Goal: Task Accomplishment & Management: Manage account settings

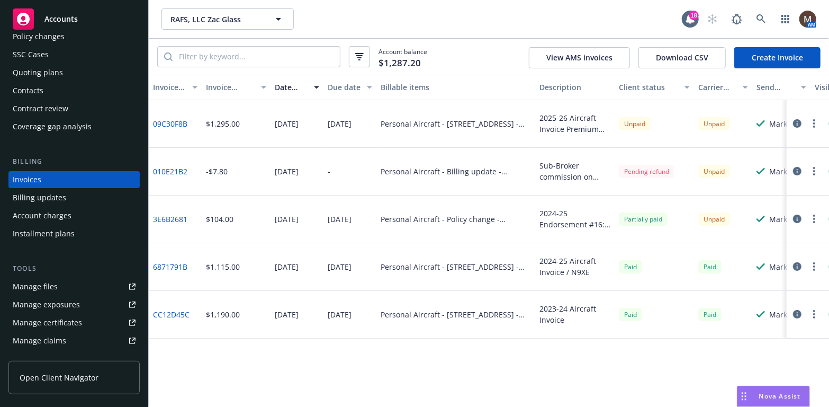
scroll to position [84, 0]
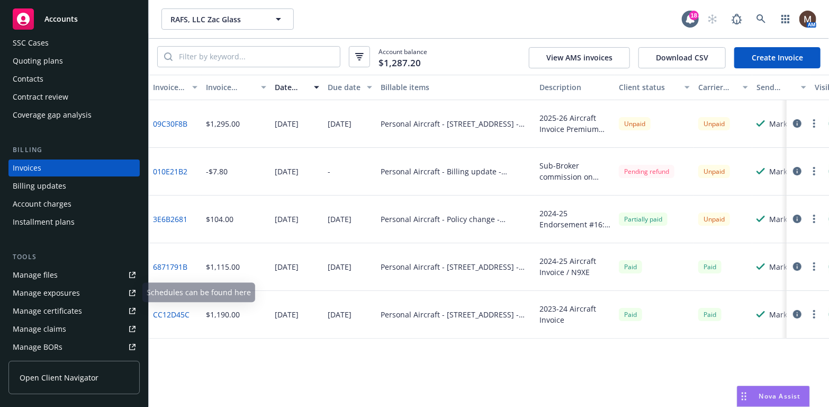
click at [53, 271] on div "Manage files" at bounding box center [35, 274] width 45 height 17
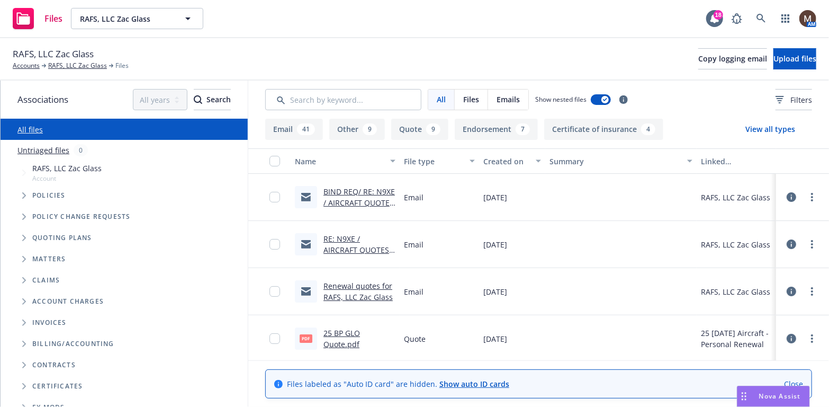
click at [369, 192] on link "BIND REQ/ RE: N9XE / AIRCRAFT QUOTES / RAFS, LLC" at bounding box center [359, 202] width 71 height 32
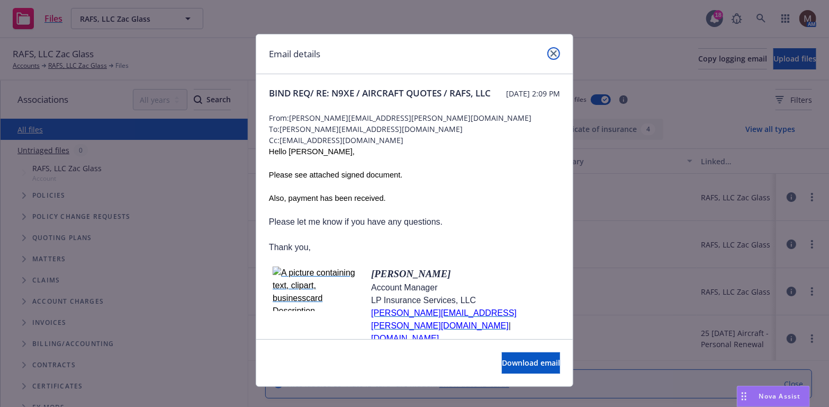
click at [551, 51] on icon "close" at bounding box center [554, 53] width 6 height 6
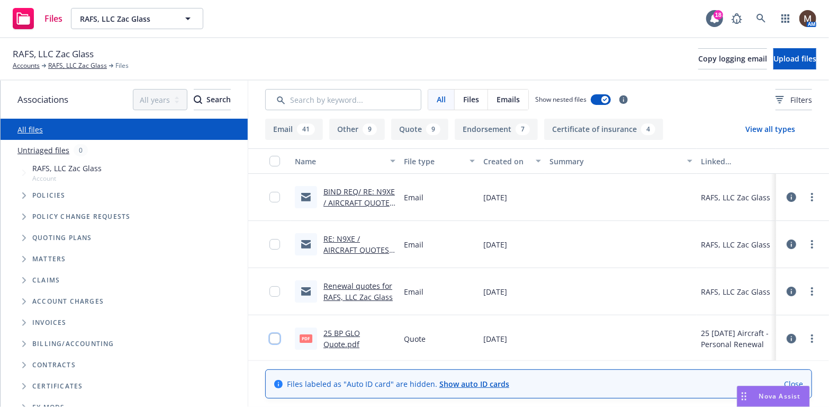
click at [270, 336] on input "checkbox" at bounding box center [275, 338] width 11 height 11
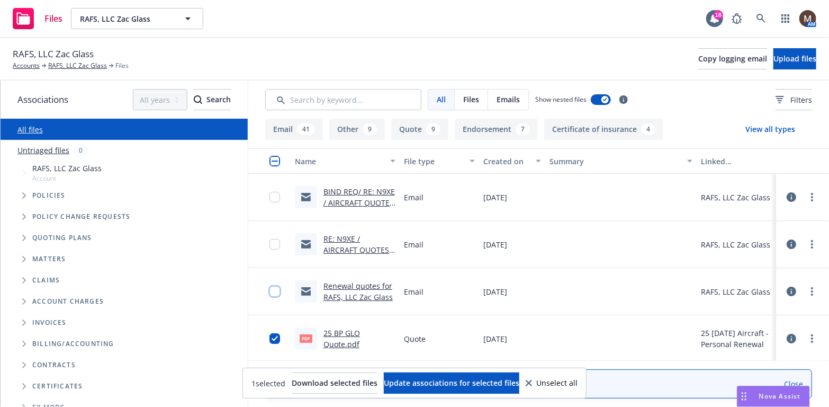
click at [270, 290] on input "checkbox" at bounding box center [275, 291] width 11 height 11
click at [270, 243] on input "checkbox" at bounding box center [275, 244] width 11 height 11
click at [270, 199] on input "checkbox" at bounding box center [275, 197] width 11 height 11
drag, startPoint x: 480, startPoint y: 379, endPoint x: 455, endPoint y: 373, distance: 25.7
click at [479, 379] on span "Update associations for selected files" at bounding box center [452, 383] width 136 height 10
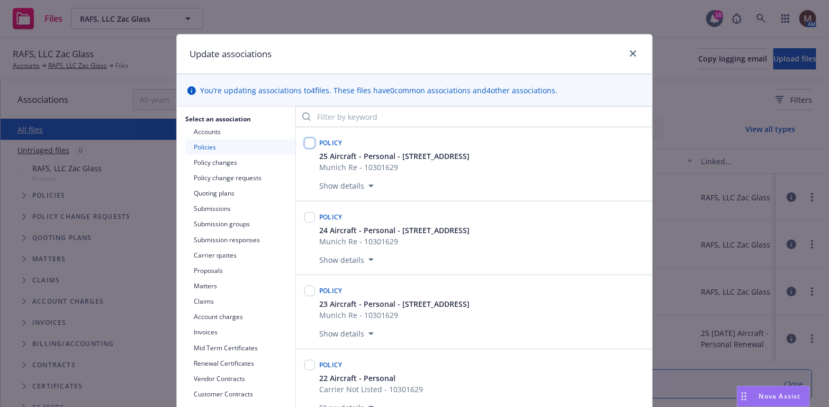
click at [306, 143] on input "checkbox" at bounding box center [310, 143] width 11 height 11
checkbox input "true"
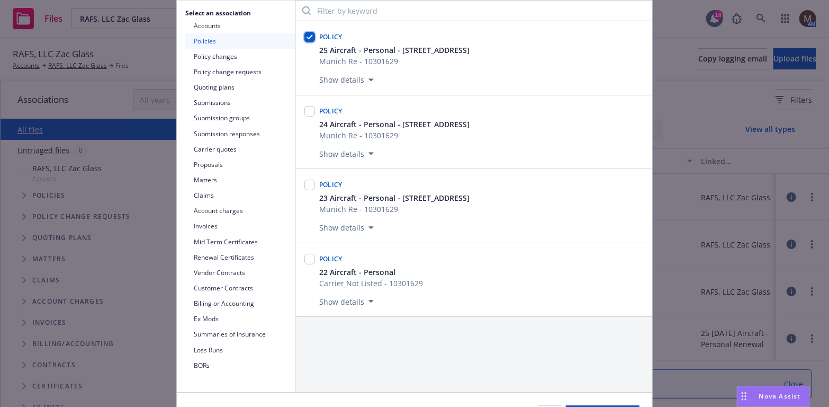
scroll to position [159, 0]
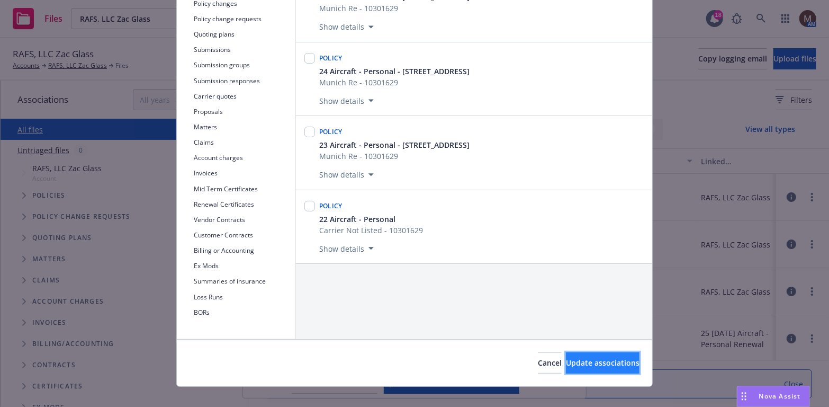
click at [592, 358] on span "Update associations" at bounding box center [603, 362] width 74 height 10
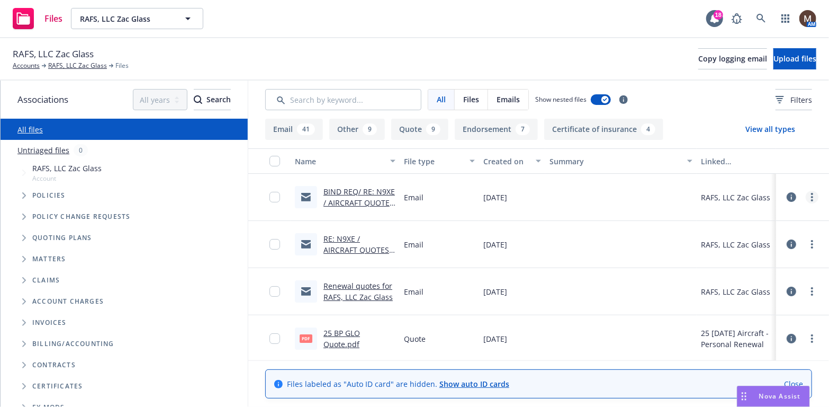
click at [811, 194] on icon "more" at bounding box center [812, 197] width 2 height 8
click at [728, 256] on link "Edit" at bounding box center [757, 260] width 105 height 21
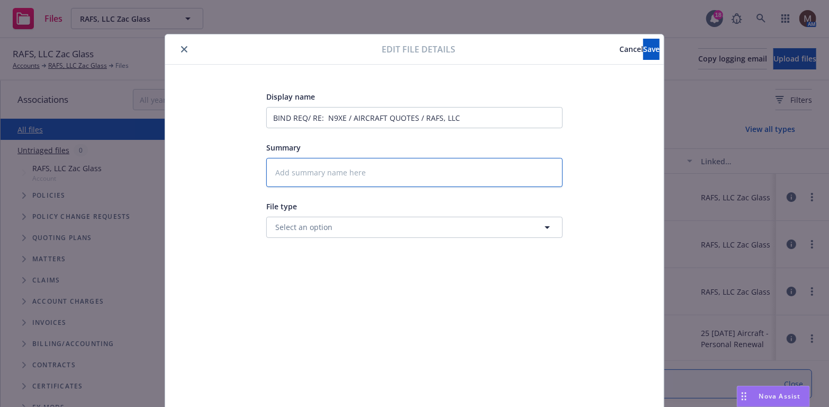
click at [303, 169] on textarea at bounding box center [414, 172] width 297 height 29
type textarea "x"
type textarea "2"
type textarea "x"
type textarea "25"
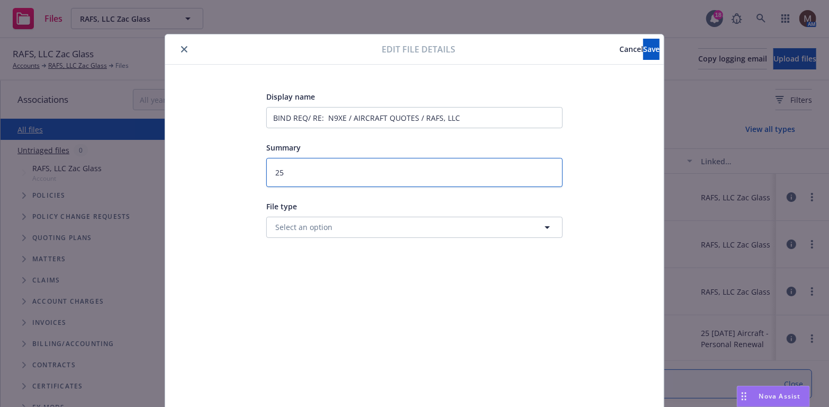
type textarea "x"
type textarea "25"
type textarea "x"
type textarea "25 B"
type textarea "x"
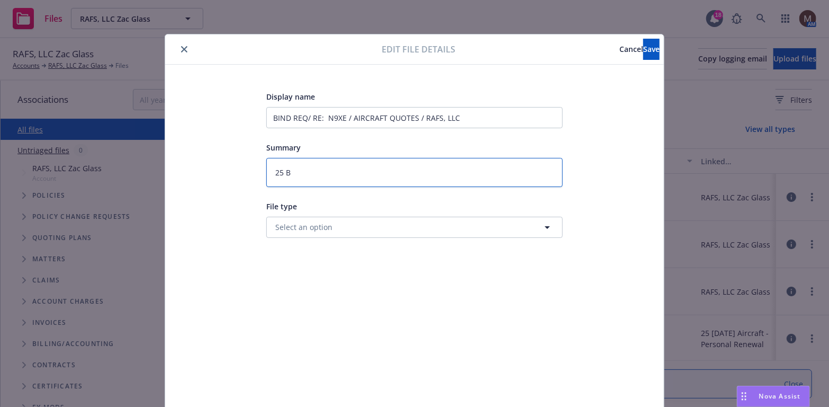
type textarea "25 BP"
type textarea "x"
type textarea "25 BP"
type textarea "x"
type textarea "25 BP -"
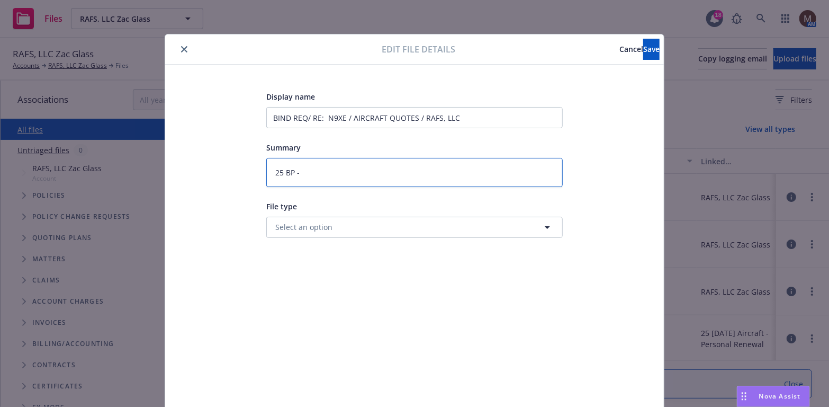
type textarea "x"
type textarea "25 BP -"
type textarea "x"
type textarea "25 BP - B"
type textarea "x"
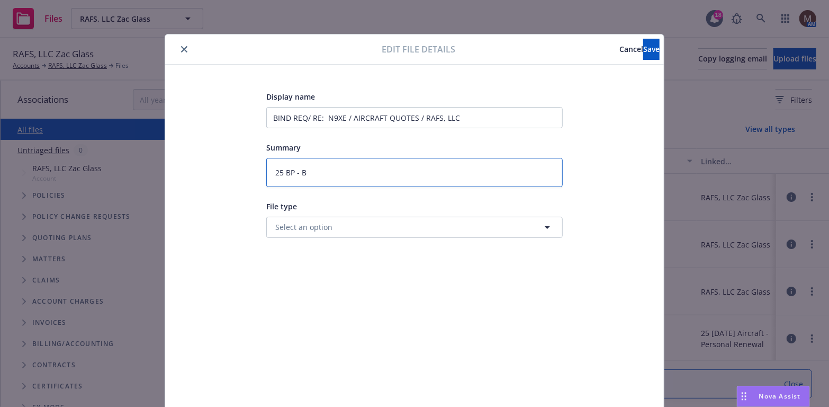
type textarea "25 BP - Bi"
type textarea "x"
type textarea "25 BP - Bin"
type textarea "x"
type textarea "25 BP - Bind"
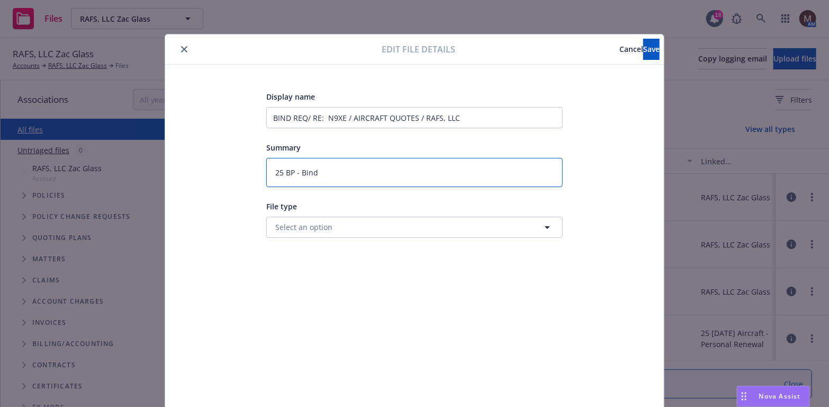
type textarea "x"
type textarea "25 BP - Bind"
type textarea "x"
type textarea "25 BP - Bind o"
type textarea "x"
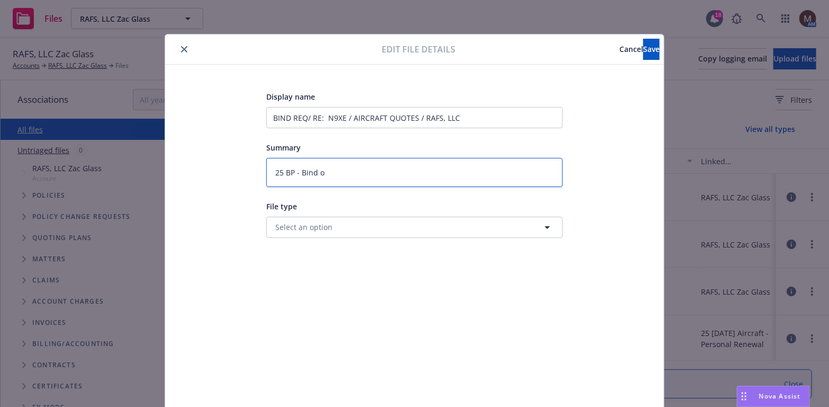
type textarea "25 BP - Bind or"
type textarea "x"
type textarea "25 BP - Bind ord"
type textarea "x"
type textarea "25 BP - Bind orde"
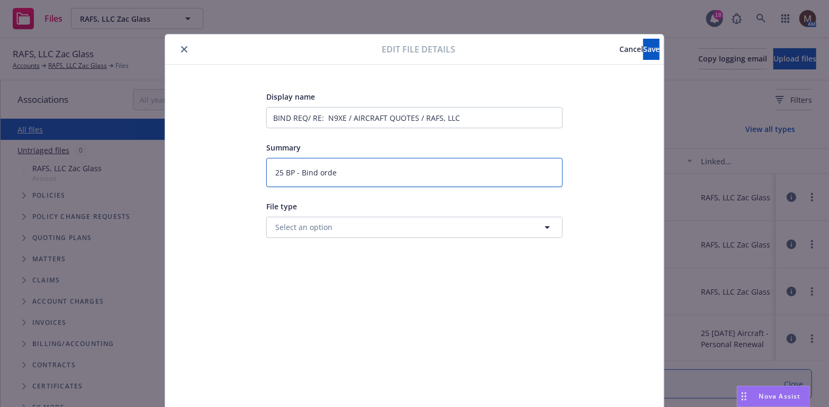
type textarea "x"
type textarea "25 BP - Bind order"
type textarea "x"
type textarea "25 BP - Bind order"
type textarea "x"
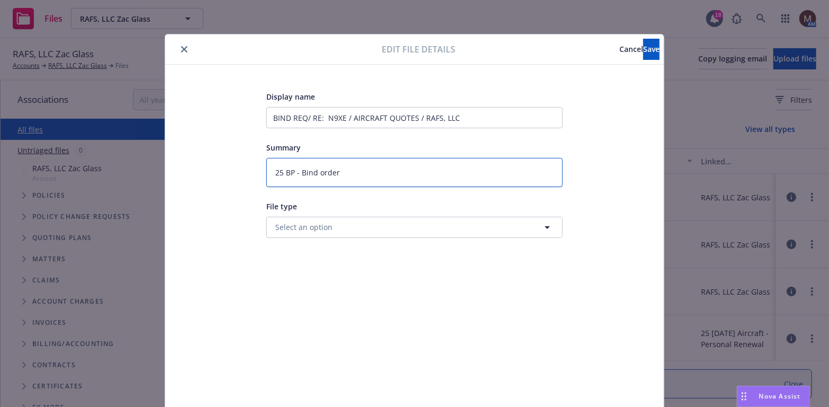
type textarea "25 BP - Bind order f"
type textarea "x"
type textarea "25 BP - Bind order f/"
type textarea "x"
type textarea "25 BP - Bind order f/u"
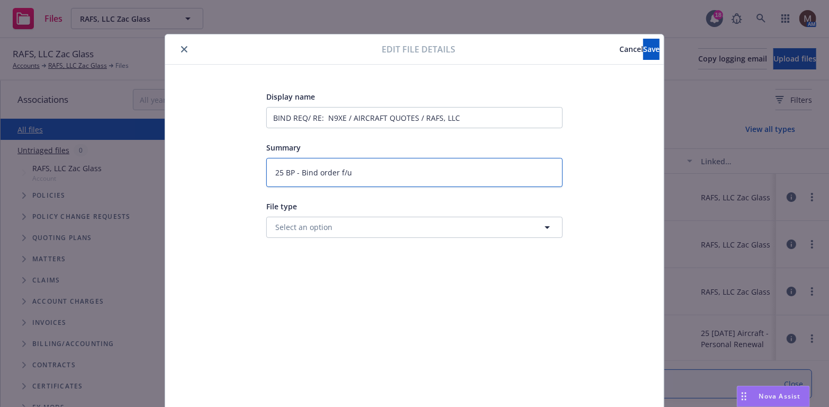
type textarea "x"
type textarea "25 BP - Bind order f/u"
type textarea "x"
type textarea "25 BP - Bind order f/u f"
type textarea "x"
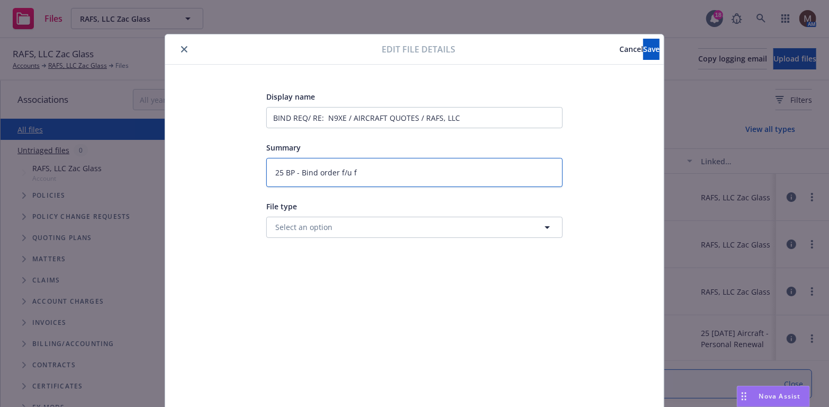
type textarea "25 BP - Bind order f/u fr"
type textarea "x"
type textarea "25 BP - Bind order f/u fro"
type textarea "x"
type textarea "25 BP - Bind order f/u from"
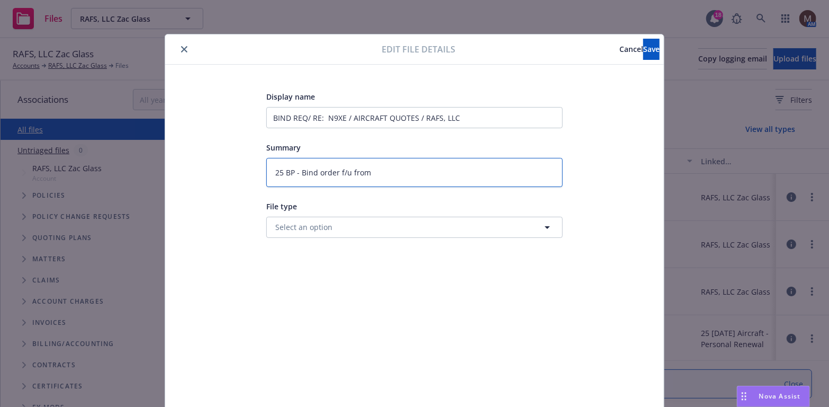
type textarea "x"
type textarea "25 BP - Bind order f/u from"
type textarea "x"
type textarea "25 BP - Bind order f/u from C"
type textarea "x"
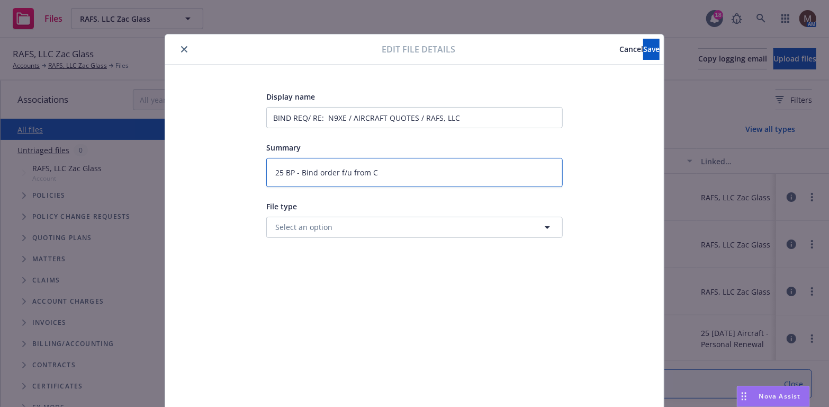
type textarea "25 BP - Bind order f/u from Co"
type textarea "x"
type textarea "25 BP - Bind order f/u from Cob"
type textarea "x"
type textarea "25 BP - Bind order f/u from Cobr"
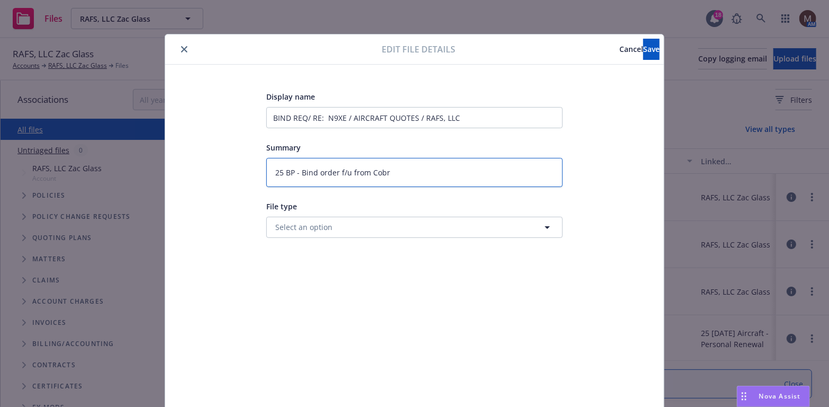
type textarea "x"
type textarea "25 BP - Bind order f/u from Cobro"
type textarea "x"
type textarea "25 BP - Bind order f/u from Cobrok"
type textarea "x"
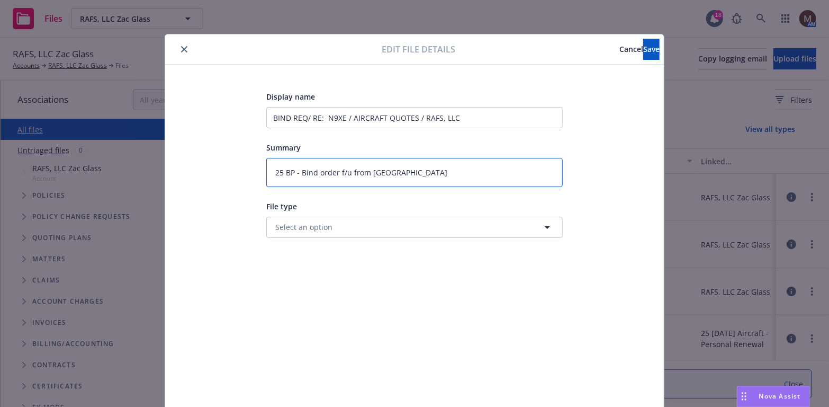
type textarea "25 BP - Bind order f/u from Cobroker"
type textarea "x"
type textarea "25 BP - Bind order f/u from Cobroker"
click at [643, 42] on button "Save" at bounding box center [651, 49] width 16 height 21
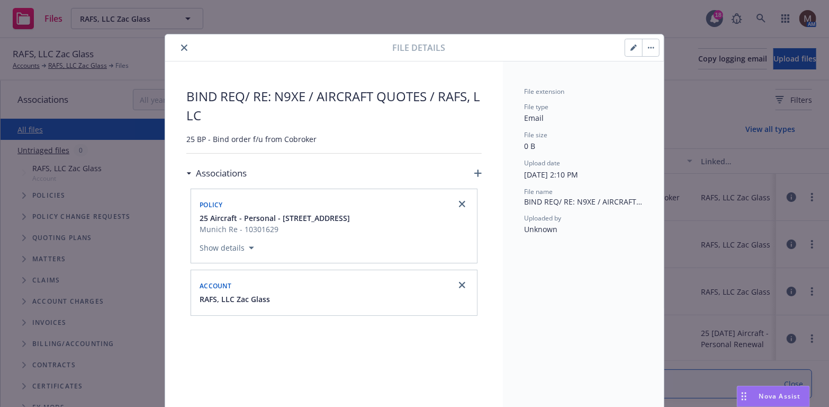
click at [178, 45] on button "close" at bounding box center [184, 47] width 13 height 13
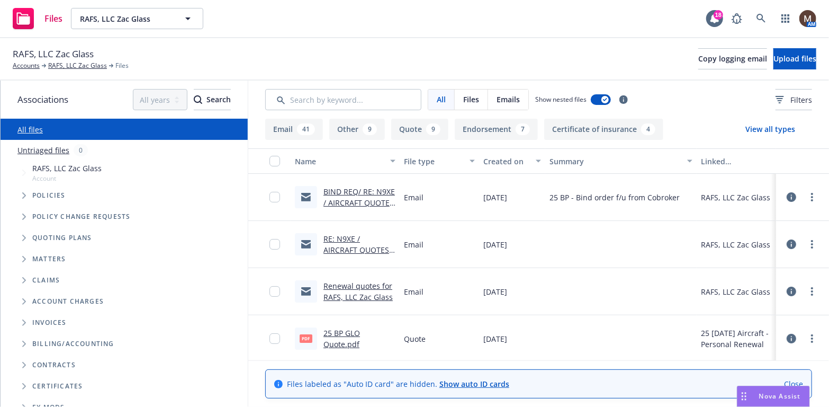
click at [375, 237] on link "RE: N9XE / AIRCRAFT QUOTES / RAFS, LLC" at bounding box center [359, 250] width 70 height 32
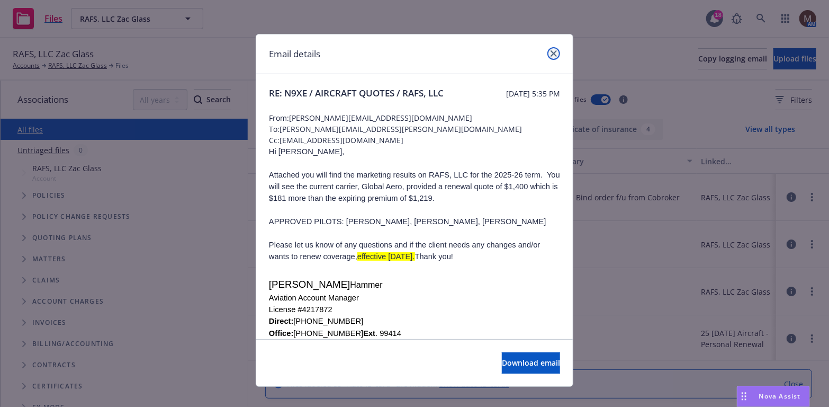
click at [548, 53] on link "close" at bounding box center [554, 53] width 13 height 13
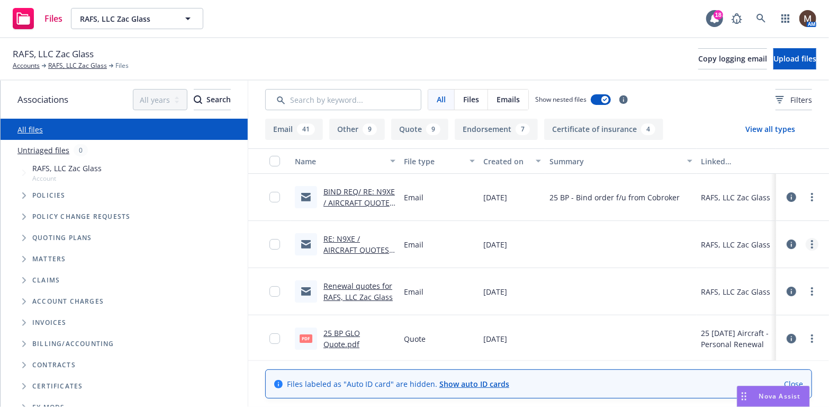
click at [811, 243] on circle "more" at bounding box center [812, 244] width 2 height 2
click at [731, 307] on link "Edit" at bounding box center [757, 307] width 105 height 21
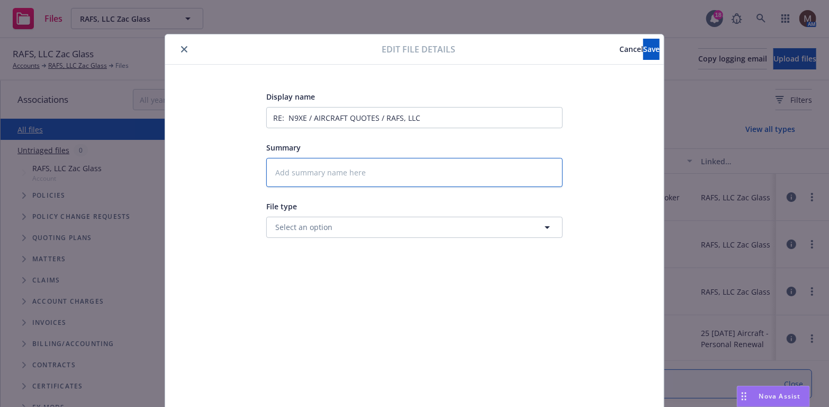
click at [320, 172] on textarea at bounding box center [414, 172] width 297 height 29
type textarea "x"
type textarea "2"
type textarea "x"
type textarea "25"
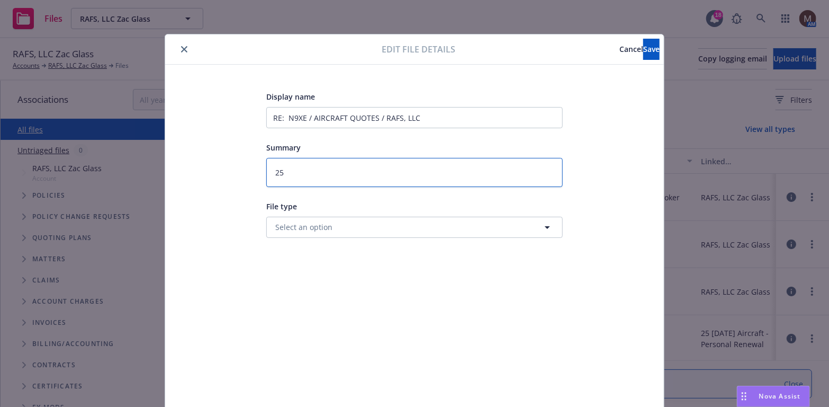
type textarea "x"
type textarea "25"
type textarea "x"
type textarea "25 B"
type textarea "x"
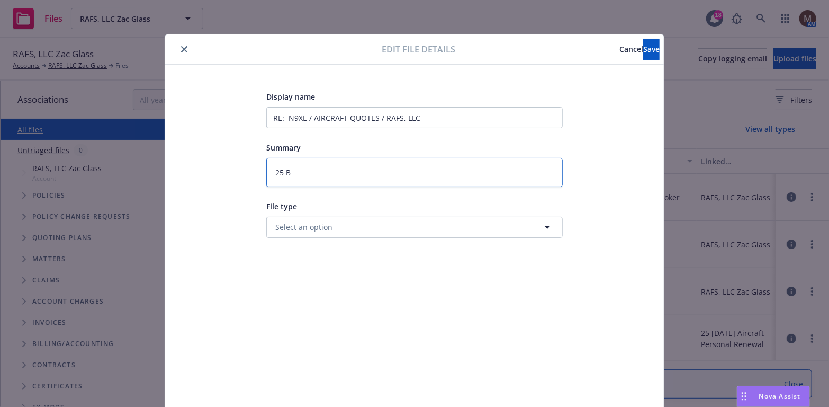
type textarea "25 BP"
type textarea "x"
type textarea "25 BP"
type textarea "x"
type textarea "25 BP -"
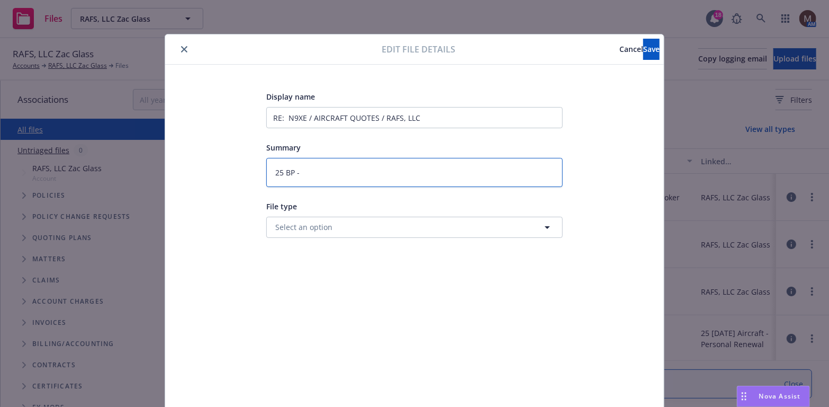
type textarea "x"
type textarea "25 BP -"
type textarea "x"
type textarea "25 BP - Q"
type textarea "x"
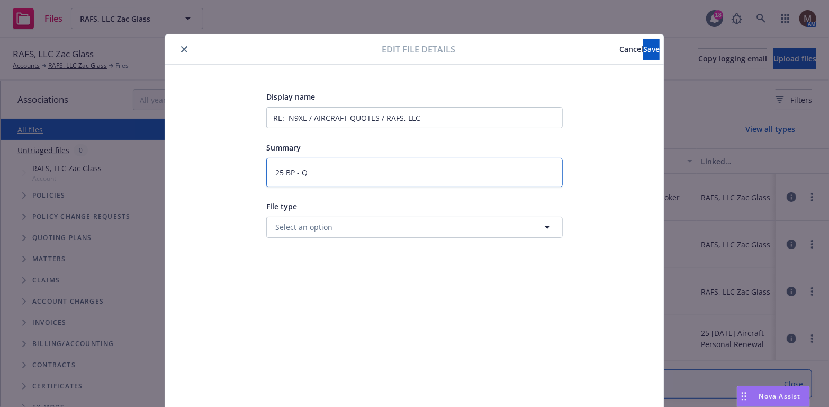
type textarea "25 BP - Qu"
type textarea "x"
type textarea "25 BP - Quo"
type textarea "x"
type textarea "25 BP - Quot"
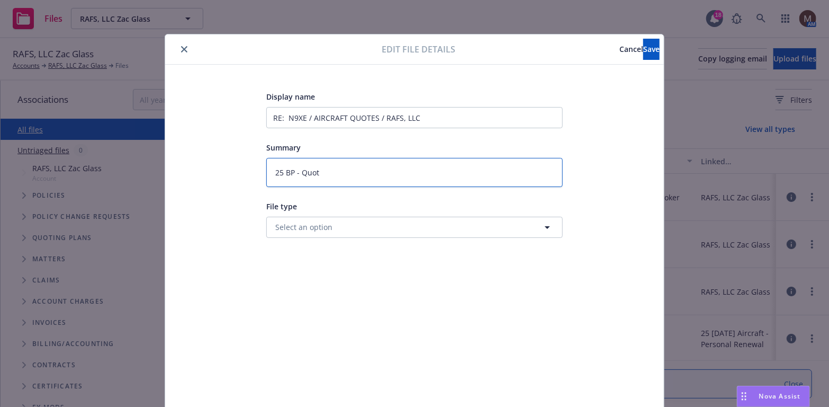
type textarea "x"
type textarea "25 BP - Quote"
type textarea "x"
type textarea "25 BP - Quotes"
type textarea "x"
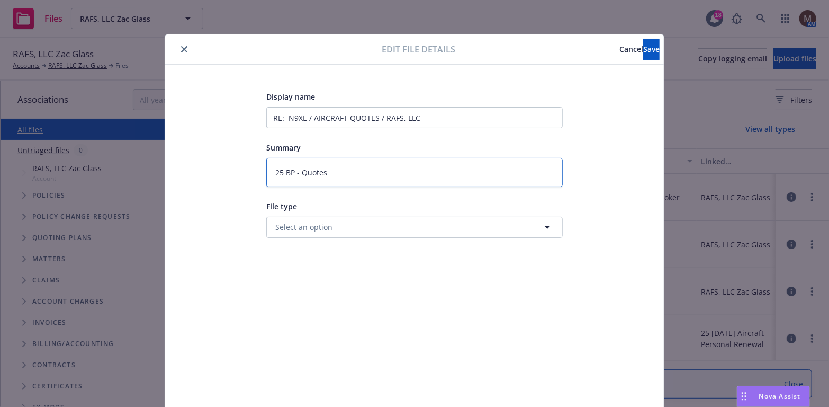
type textarea "25 BP - Quotes"
type textarea "x"
type textarea "25 BP - Quotes t"
type textarea "x"
type textarea "25 BP - Quotes to"
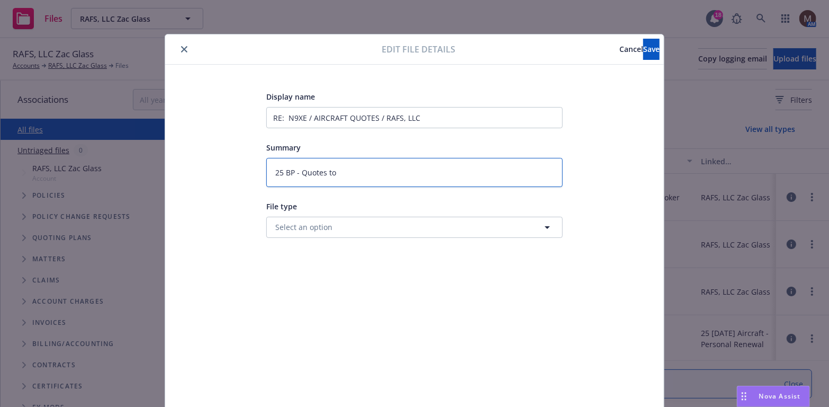
type textarea "x"
type textarea "25 BP - Quotes to"
type textarea "x"
type textarea "25 BP - Quotes to C"
type textarea "x"
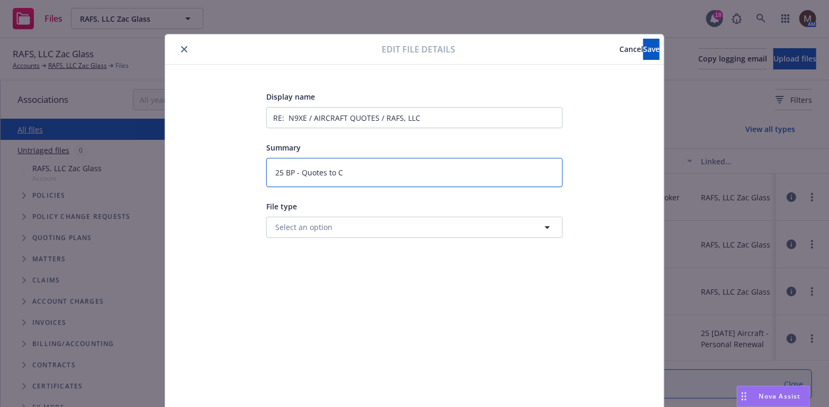
type textarea "25 BP - Quotes to Co"
type textarea "x"
type textarea "25 BP - Quotes to Cob"
type textarea "x"
type textarea "25 BP - Quotes to Cobr"
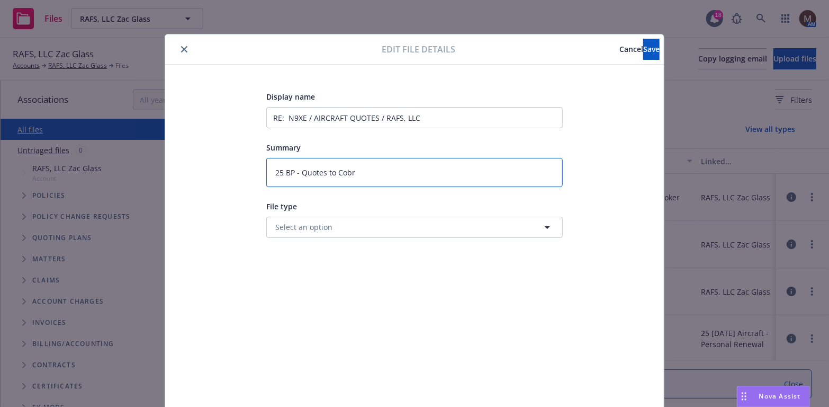
type textarea "x"
type textarea "25 BP - Quotes to Cobro"
type textarea "x"
type textarea "25 BP - Quotes to Cobrok"
type textarea "x"
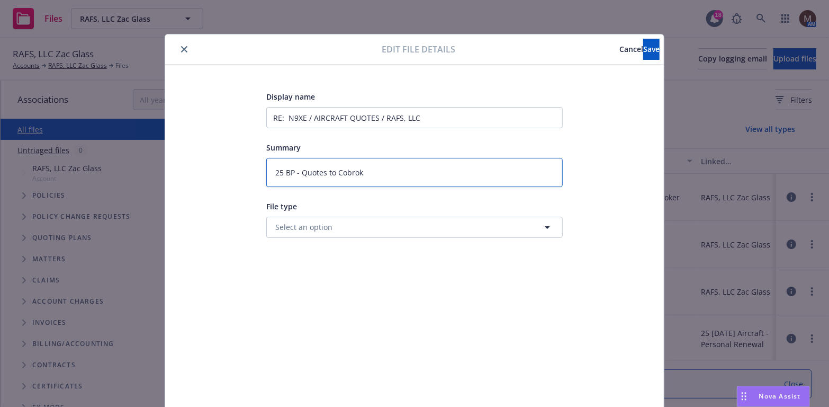
type textarea "25 BP - Quotes to Cobroke"
type textarea "x"
type textarea "25 BP - Quotes to Cobroker"
click at [643, 41] on button "Save" at bounding box center [651, 49] width 16 height 21
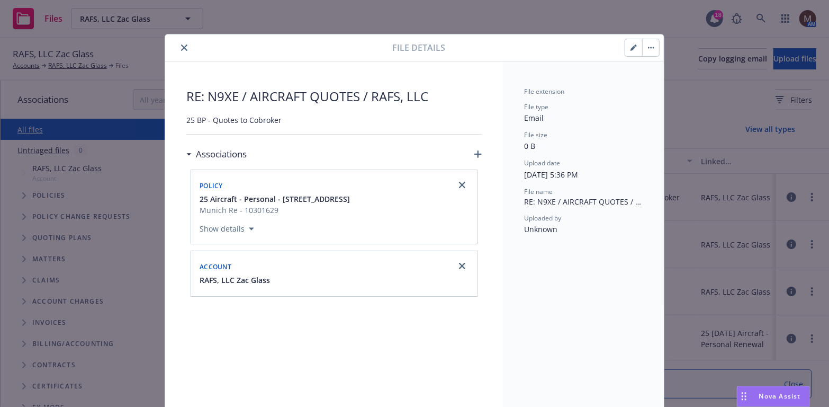
click at [181, 46] on icon "close" at bounding box center [184, 47] width 6 height 6
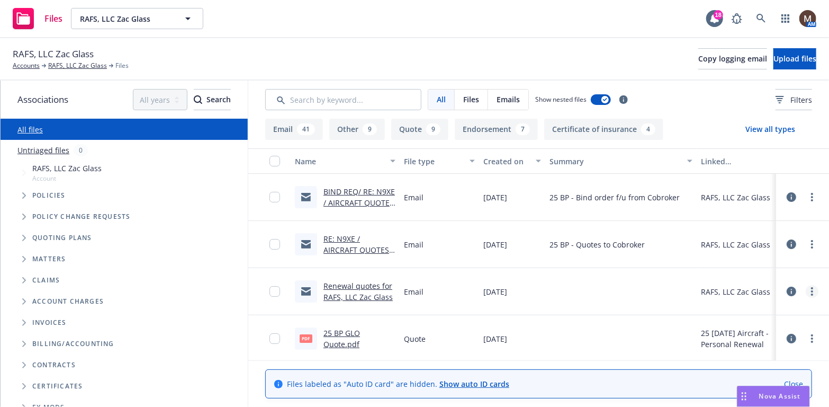
click at [806, 293] on link "more" at bounding box center [812, 291] width 13 height 13
click at [734, 349] on link "Edit" at bounding box center [757, 355] width 105 height 21
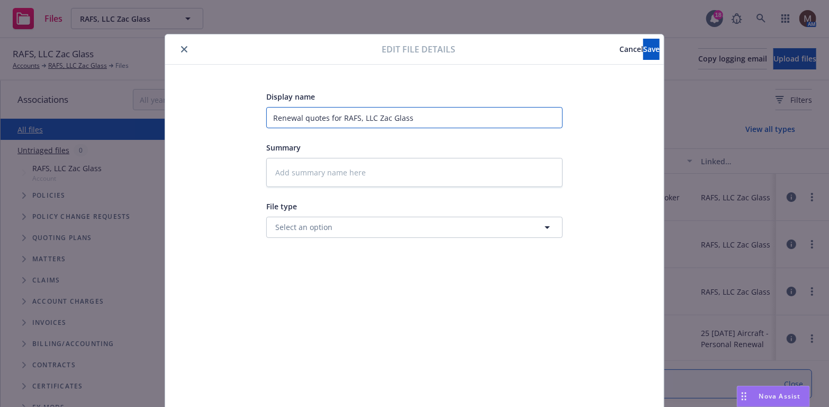
drag, startPoint x: 423, startPoint y: 113, endPoint x: 246, endPoint y: 119, distance: 177.5
click at [246, 119] on div "Display name Renewal quotes for RAFS, LLC Zac Glass Summary File type Select an…" at bounding box center [414, 249] width 456 height 318
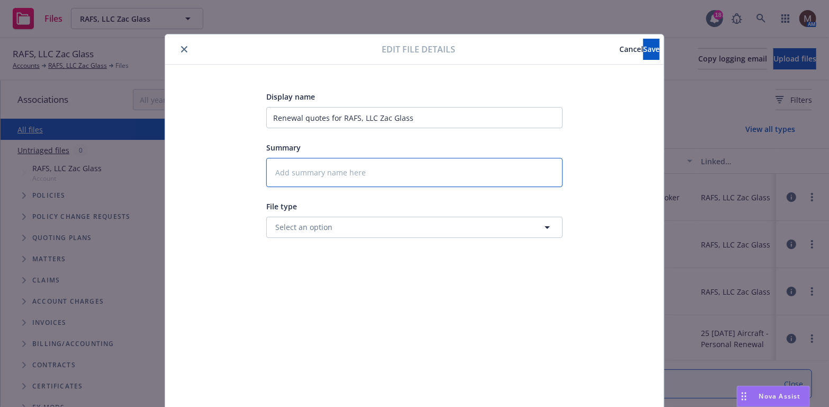
click at [300, 169] on textarea at bounding box center [414, 172] width 297 height 29
paste textarea "Renewal quotes for RAFS, LLC Zac Glass"
type textarea "x"
type textarea "Renewal quotes for RAFS, LLC Zac Glass"
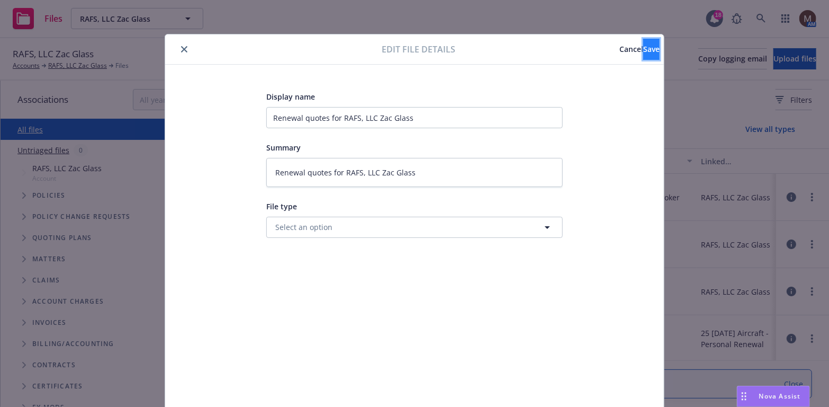
click at [643, 52] on span "Save" at bounding box center [651, 49] width 16 height 10
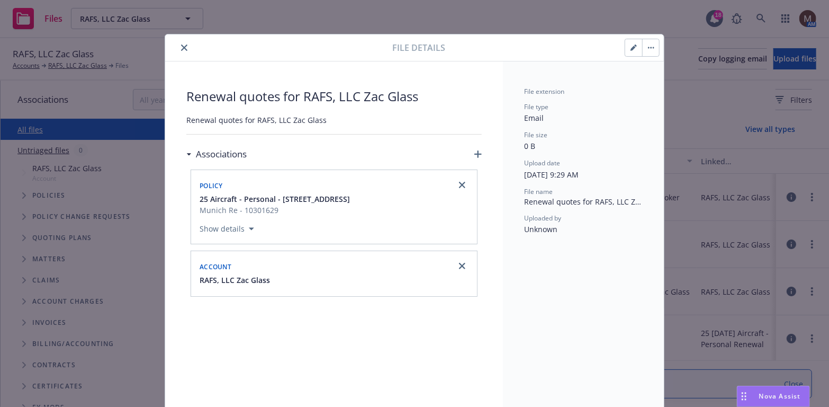
click at [182, 44] on icon "close" at bounding box center [184, 47] width 6 height 6
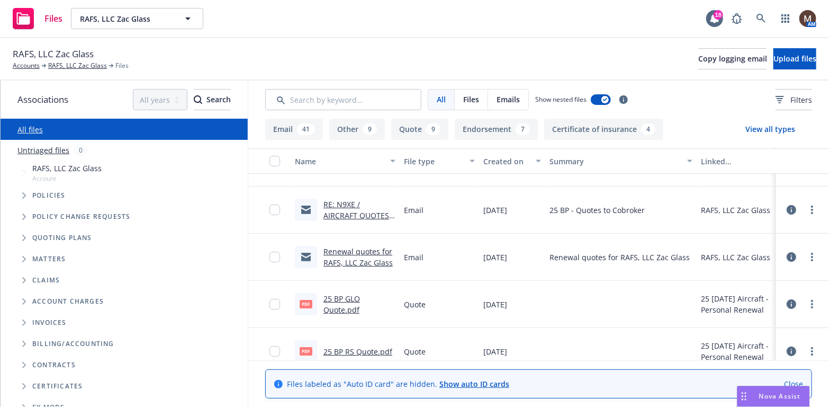
scroll to position [53, 0]
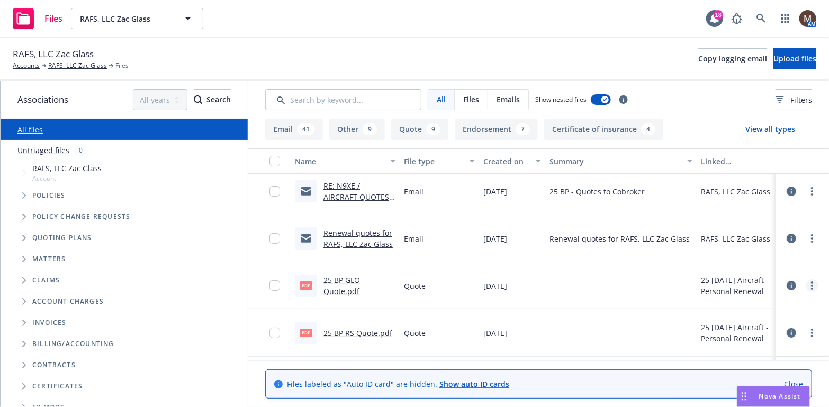
click at [806, 283] on link "more" at bounding box center [812, 285] width 13 height 13
click at [735, 347] on link "Edit" at bounding box center [757, 348] width 105 height 21
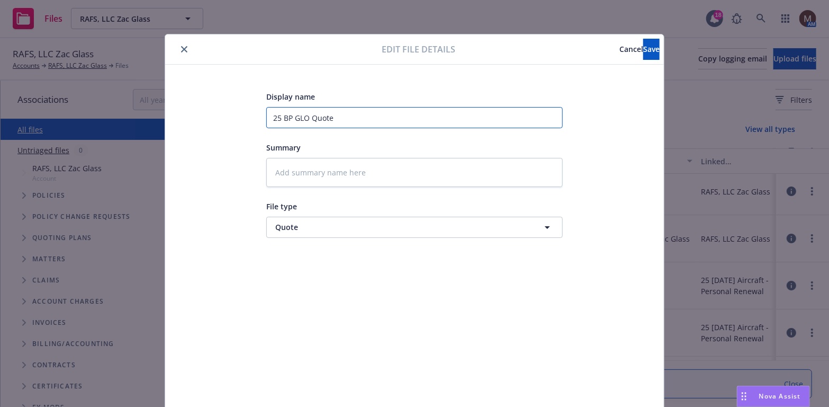
drag, startPoint x: 372, startPoint y: 126, endPoint x: 223, endPoint y: 113, distance: 149.9
click at [223, 113] on div "Display name 25 BP GLO Quote Summary File type Quote Quote" at bounding box center [414, 249] width 456 height 318
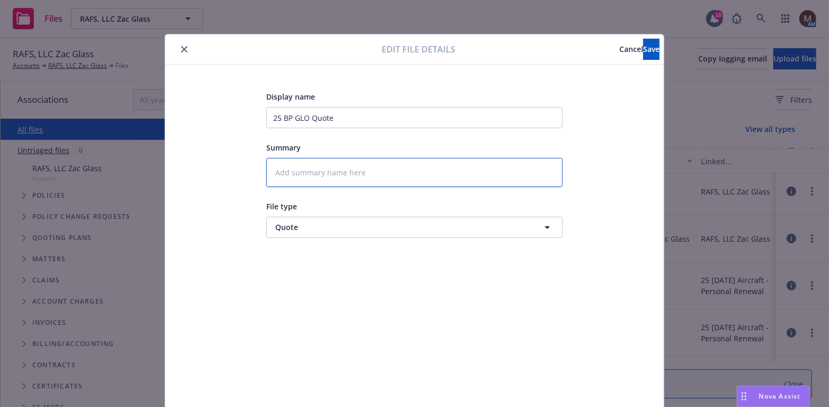
click at [300, 170] on textarea at bounding box center [414, 172] width 297 height 29
paste textarea "25 BP GLO Quote"
type textarea "x"
type textarea "25 BP GLO Quote"
click at [643, 49] on span "Save" at bounding box center [651, 49] width 16 height 10
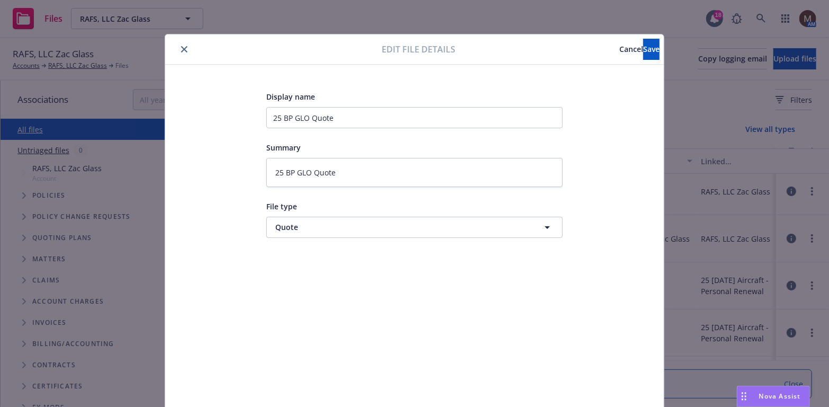
type textarea "x"
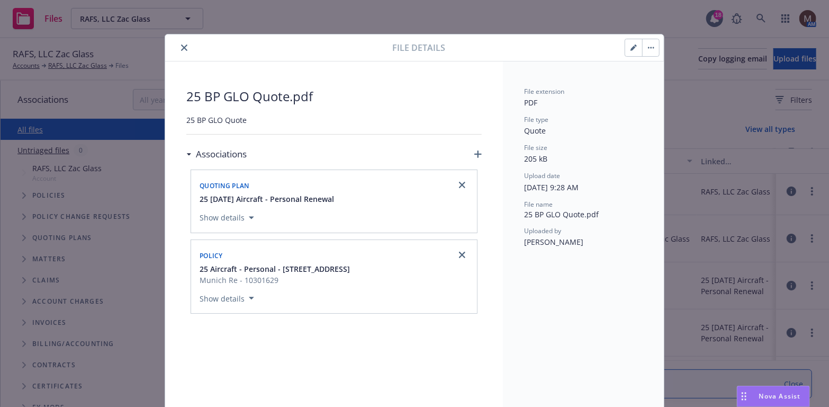
click at [181, 46] on icon "close" at bounding box center [184, 47] width 6 height 6
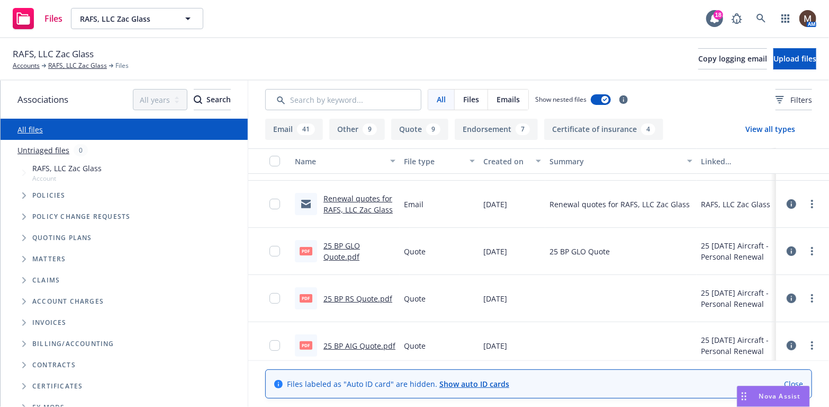
scroll to position [106, 0]
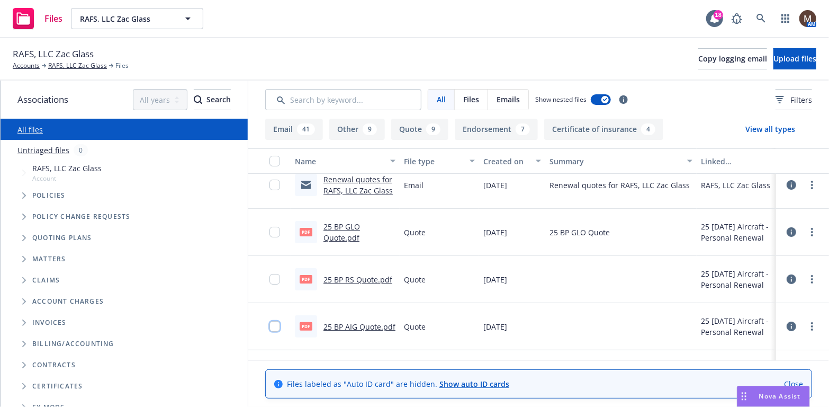
click at [270, 325] on input "checkbox" at bounding box center [275, 326] width 11 height 11
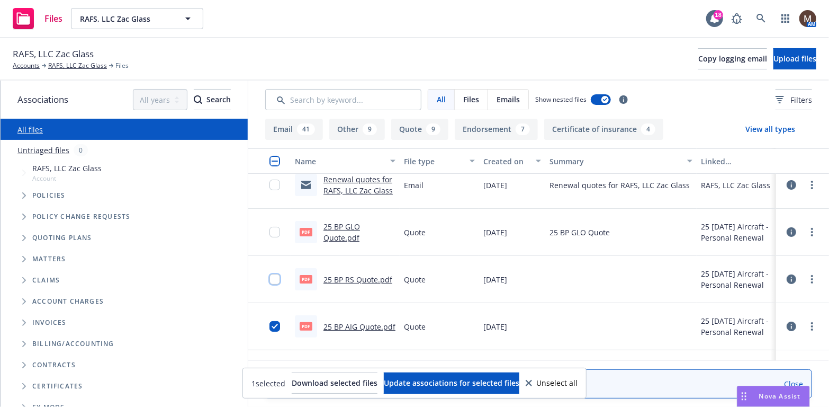
click at [271, 277] on input "checkbox" at bounding box center [275, 279] width 11 height 11
click at [435, 378] on span "Update associations for selected files" at bounding box center [452, 383] width 136 height 10
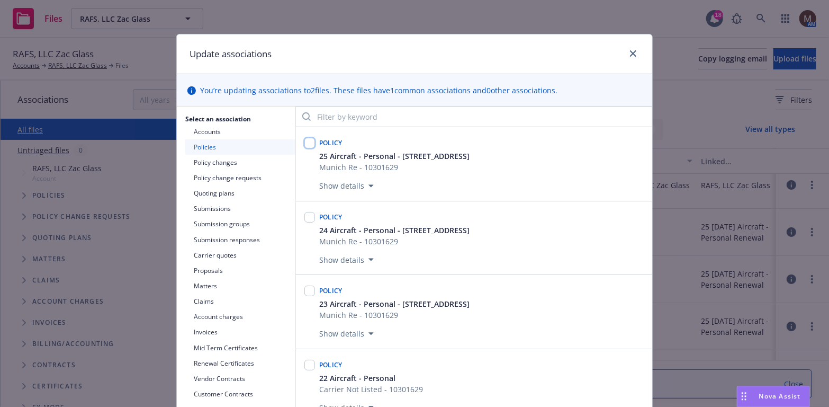
click at [306, 146] on input "checkbox" at bounding box center [310, 143] width 11 height 11
checkbox input "true"
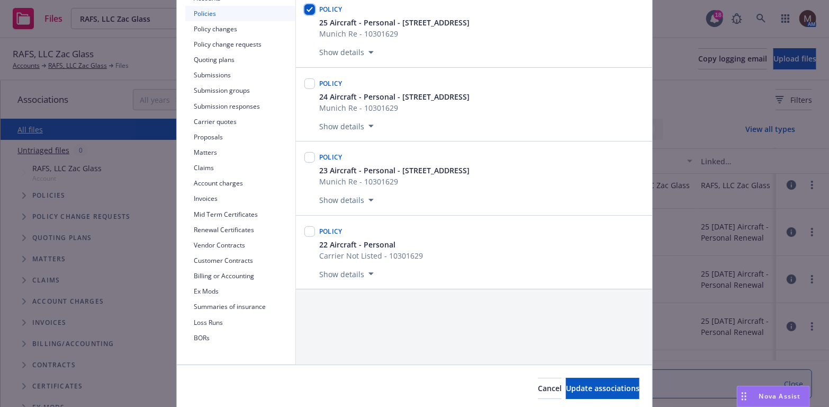
scroll to position [159, 0]
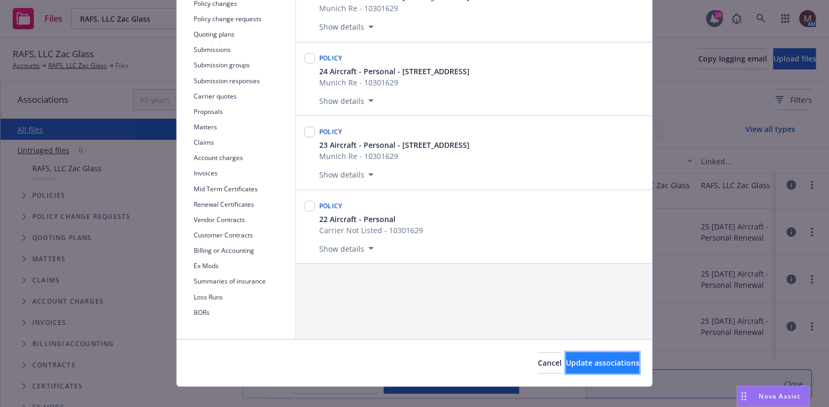
click at [581, 359] on span "Update associations" at bounding box center [603, 362] width 74 height 10
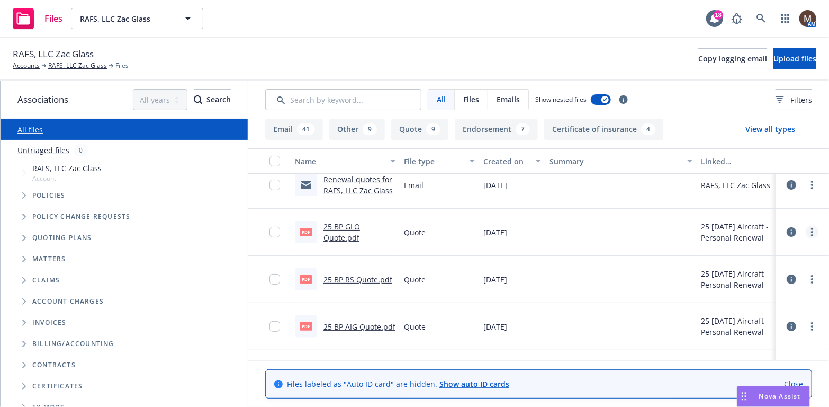
click at [806, 228] on link "more" at bounding box center [812, 232] width 13 height 13
click at [729, 290] on link "Edit" at bounding box center [757, 295] width 105 height 21
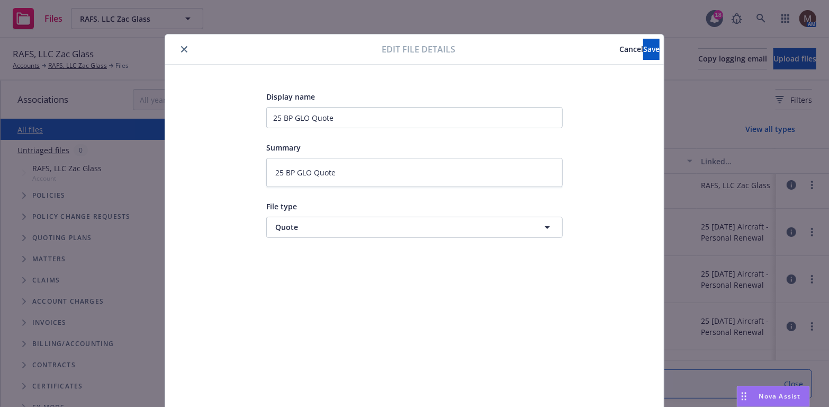
scroll to position [23, 0]
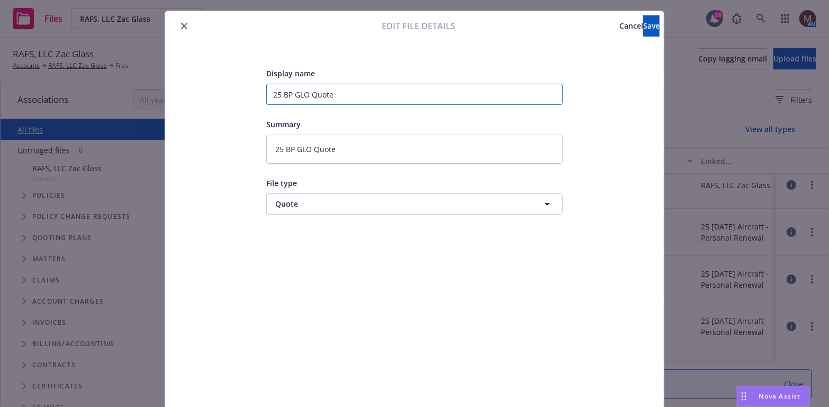
drag, startPoint x: 380, startPoint y: 101, endPoint x: 234, endPoint y: 103, distance: 146.2
click at [234, 103] on div "Display name 25 BP GLO Quote Summary 25 BP GLO Quote File type Quote Quote" at bounding box center [414, 226] width 456 height 318
click at [643, 26] on button "Save" at bounding box center [651, 25] width 16 height 21
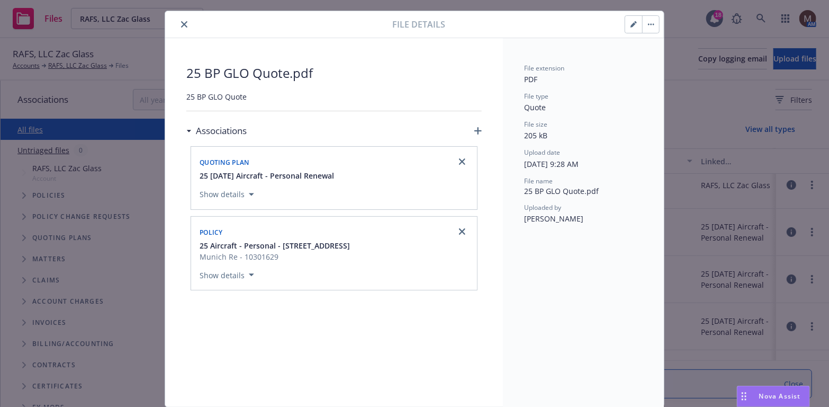
click at [181, 23] on icon "close" at bounding box center [184, 24] width 6 height 6
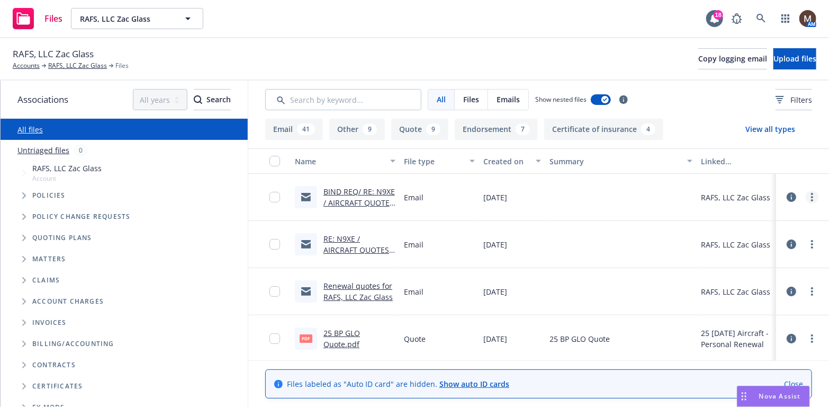
click at [806, 196] on link "more" at bounding box center [812, 197] width 13 height 13
click at [733, 257] on link "Edit" at bounding box center [757, 260] width 105 height 21
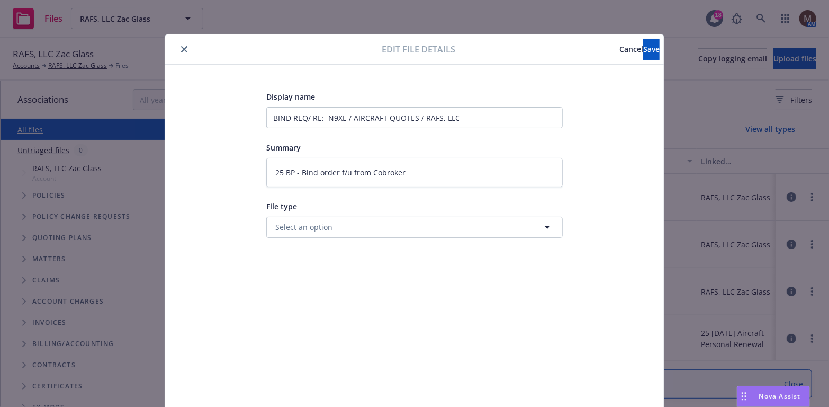
type textarea "x"
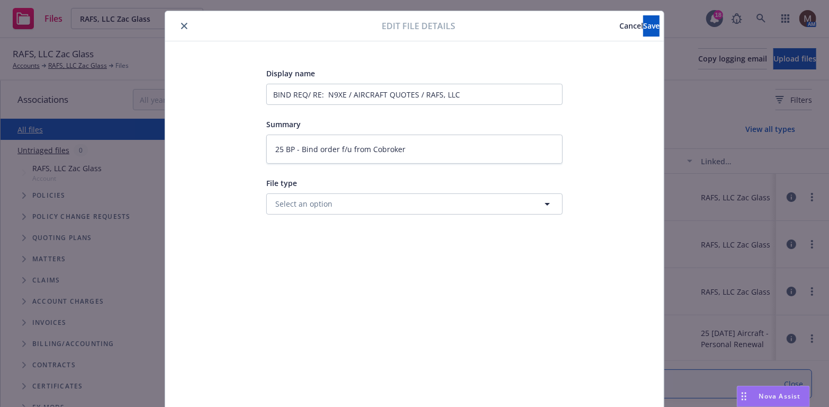
click at [620, 25] on span "Cancel" at bounding box center [632, 26] width 24 height 10
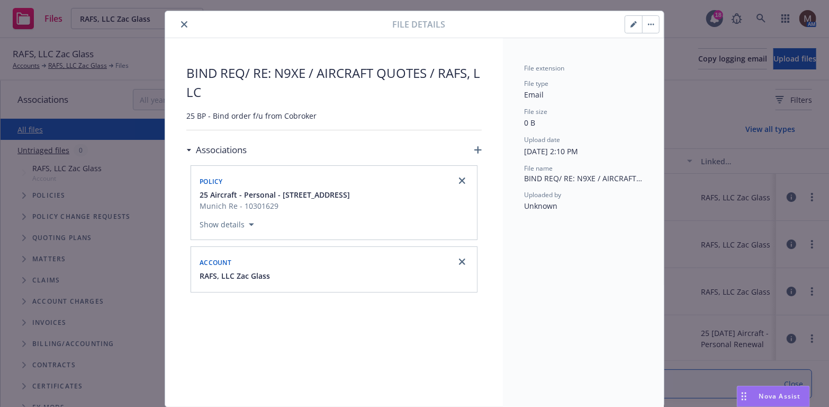
click at [178, 21] on button "close" at bounding box center [184, 24] width 13 height 13
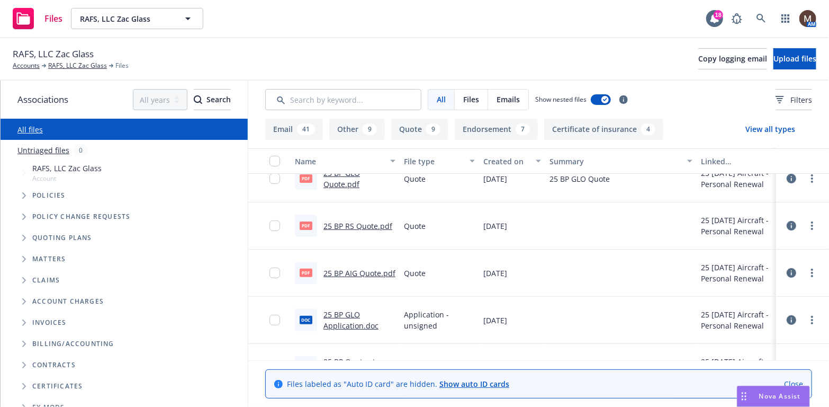
scroll to position [212, 0]
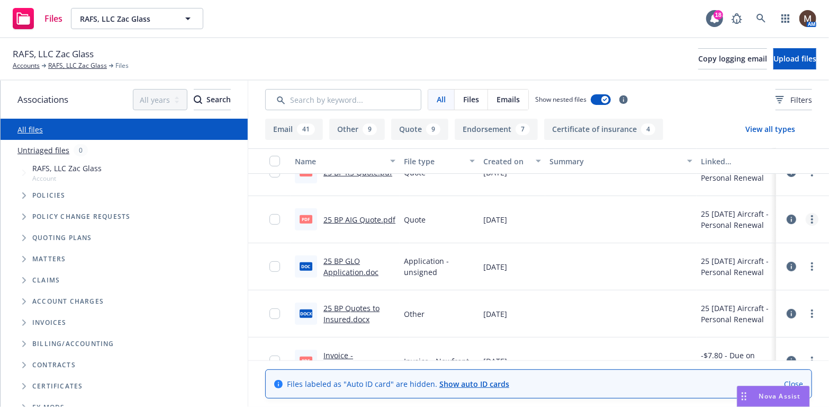
click at [811, 218] on icon "more" at bounding box center [812, 219] width 2 height 8
drag, startPoint x: 267, startPoint y: 310, endPoint x: 266, endPoint y: 288, distance: 22.8
click at [270, 310] on input "checkbox" at bounding box center [275, 313] width 11 height 11
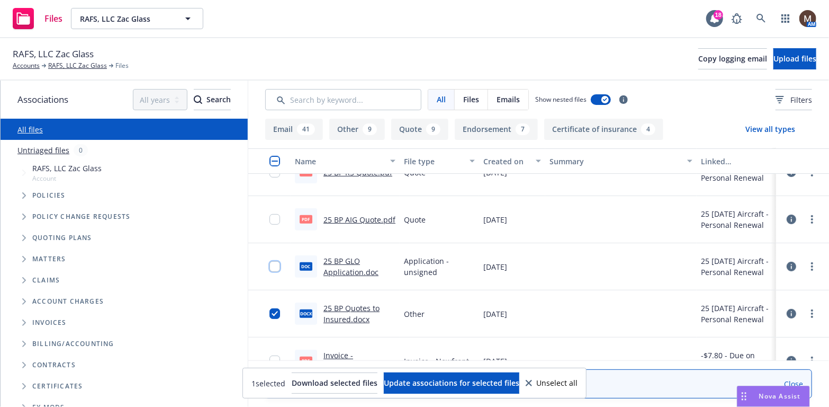
click at [270, 268] on input "checkbox" at bounding box center [275, 266] width 11 height 11
click at [270, 216] on input "checkbox" at bounding box center [275, 219] width 11 height 11
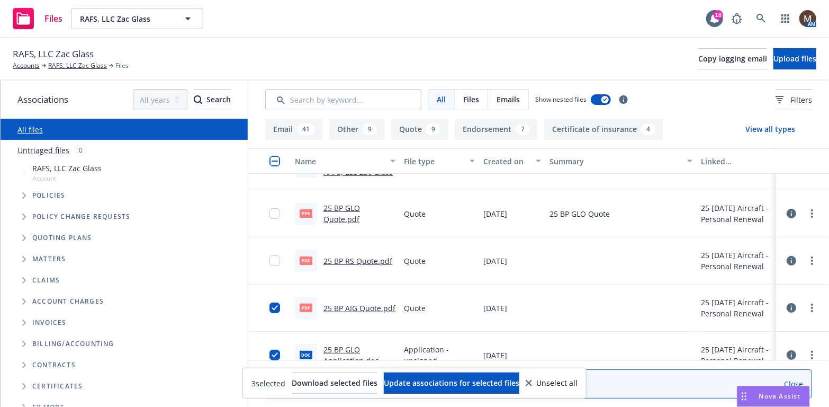
scroll to position [106, 0]
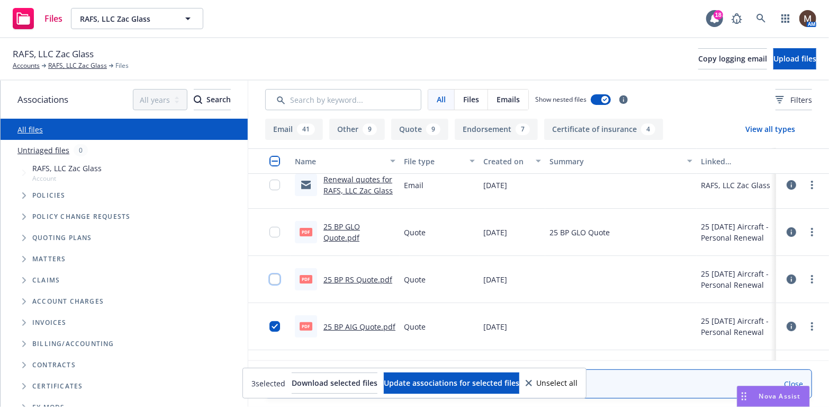
click at [270, 276] on input "checkbox" at bounding box center [275, 279] width 11 height 11
click at [270, 228] on input "checkbox" at bounding box center [275, 232] width 11 height 11
click at [448, 378] on span "Update associations for selected files" at bounding box center [452, 383] width 136 height 10
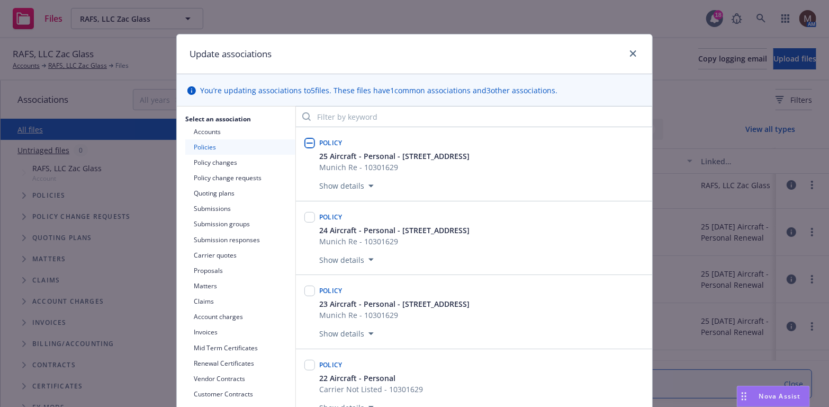
drag, startPoint x: 306, startPoint y: 141, endPoint x: 366, endPoint y: 176, distance: 69.3
click at [307, 141] on input "checkbox" at bounding box center [310, 143] width 11 height 11
checkbox input "true"
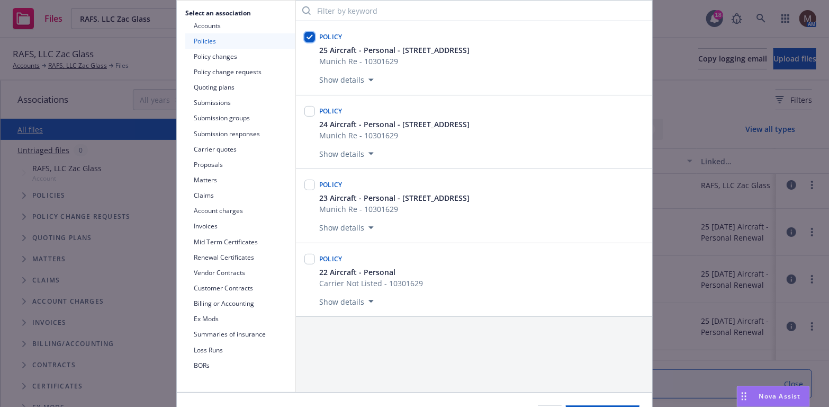
scroll to position [159, 0]
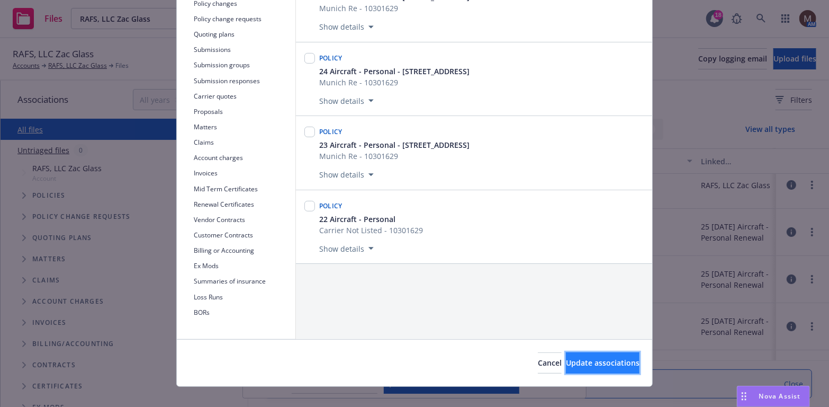
click at [607, 362] on span "Update associations" at bounding box center [603, 362] width 74 height 10
